Goal: Task Accomplishment & Management: Manage account settings

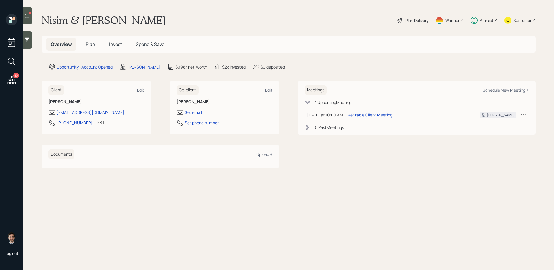
click at [115, 43] on span "Invest" at bounding box center [115, 44] width 13 height 6
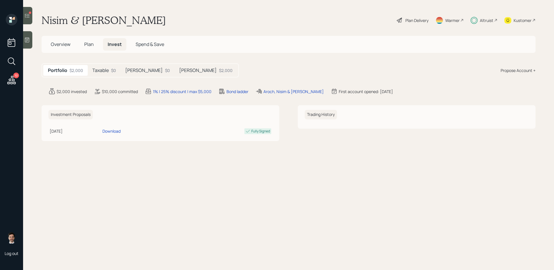
click at [95, 69] on h5 "Taxable" at bounding box center [100, 70] width 16 height 5
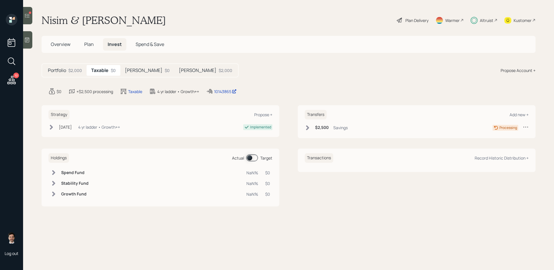
click at [165, 72] on div "$0" at bounding box center [167, 70] width 5 height 6
click at [219, 71] on div "$2,000" at bounding box center [226, 70] width 14 height 6
click at [135, 74] on div "Roth $0" at bounding box center [147, 70] width 54 height 11
click at [103, 68] on h5 "Taxable" at bounding box center [99, 70] width 16 height 5
click at [13, 62] on icon at bounding box center [11, 61] width 10 height 10
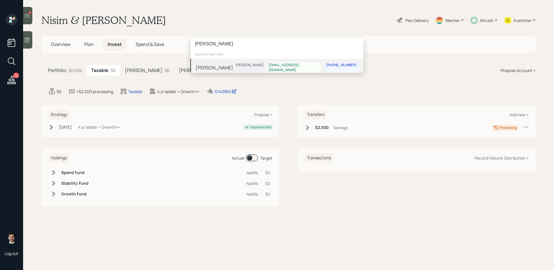
type input "ralph piro"
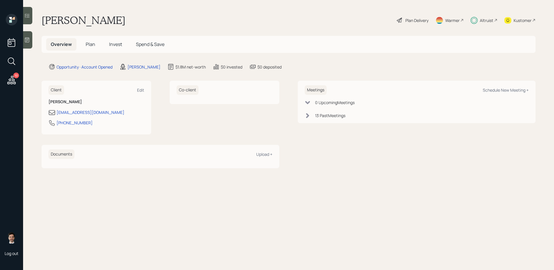
click at [117, 42] on span "Invest" at bounding box center [115, 44] width 13 height 6
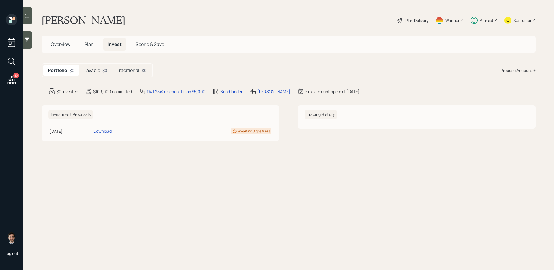
click at [99, 74] on div "Taxable $0" at bounding box center [95, 70] width 33 height 11
